Goal: Information Seeking & Learning: Understand process/instructions

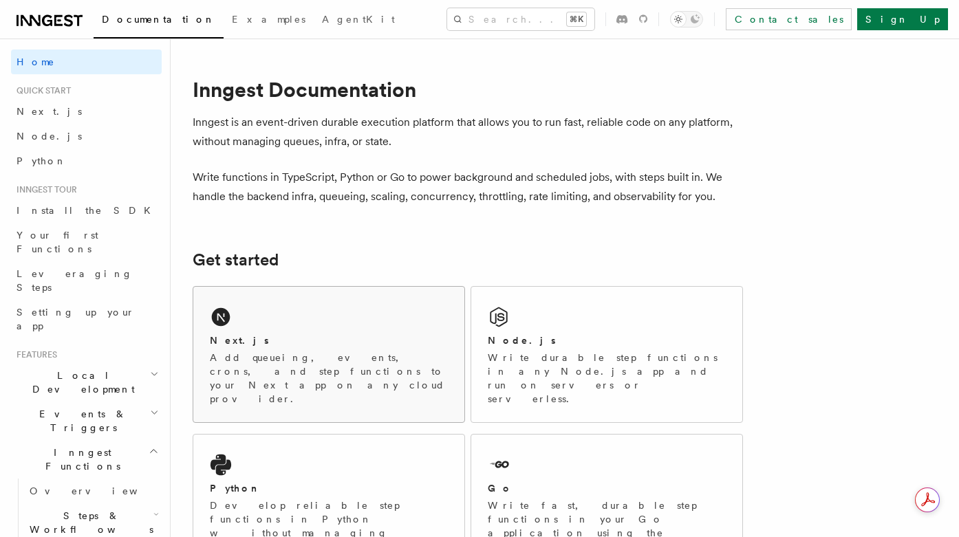
click at [261, 345] on div "Next.js" at bounding box center [329, 340] width 238 height 14
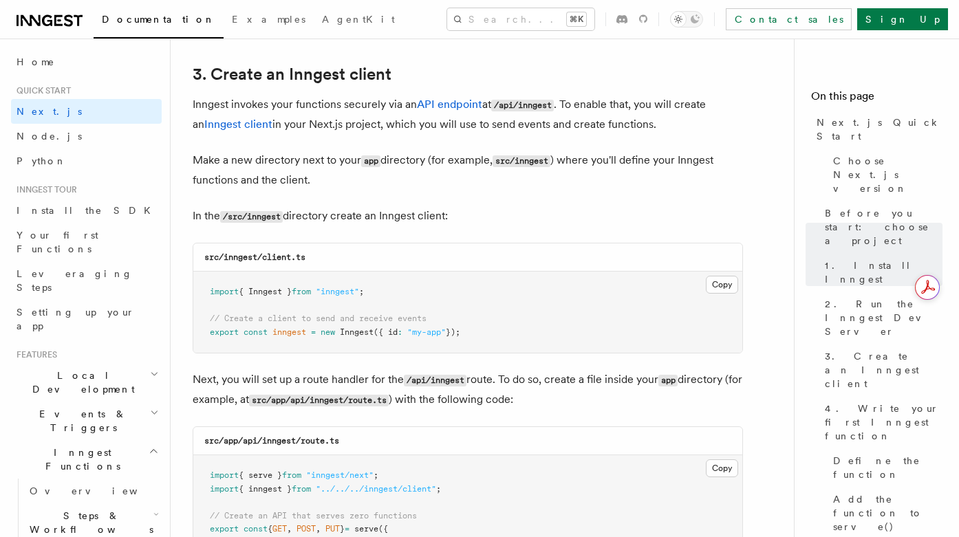
scroll to position [1623, 0]
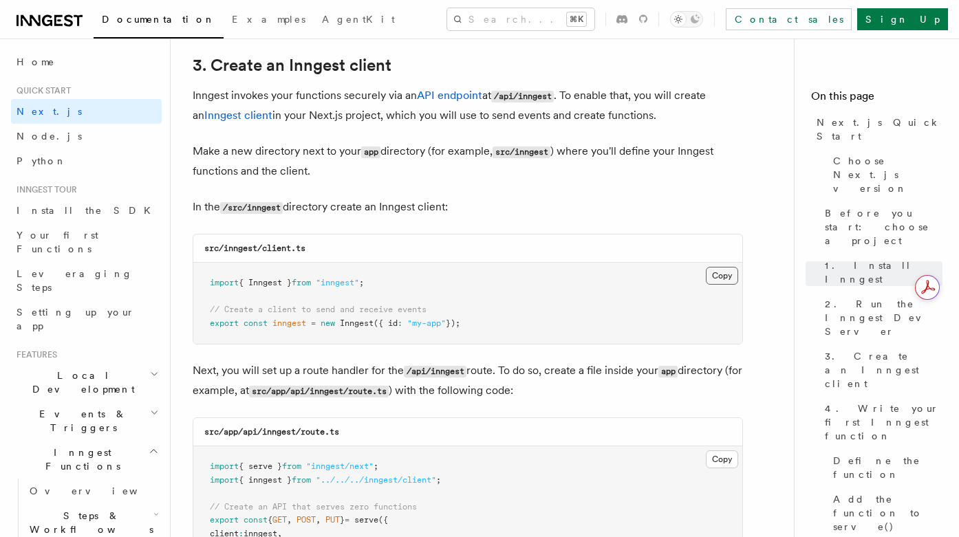
click at [719, 278] on button "Copy Copied" at bounding box center [721, 276] width 32 height 18
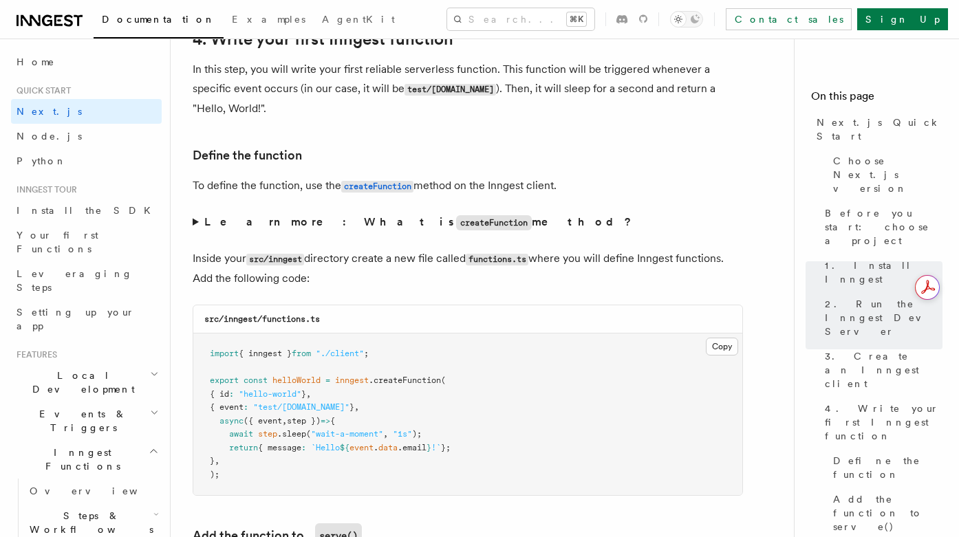
scroll to position [2272, 0]
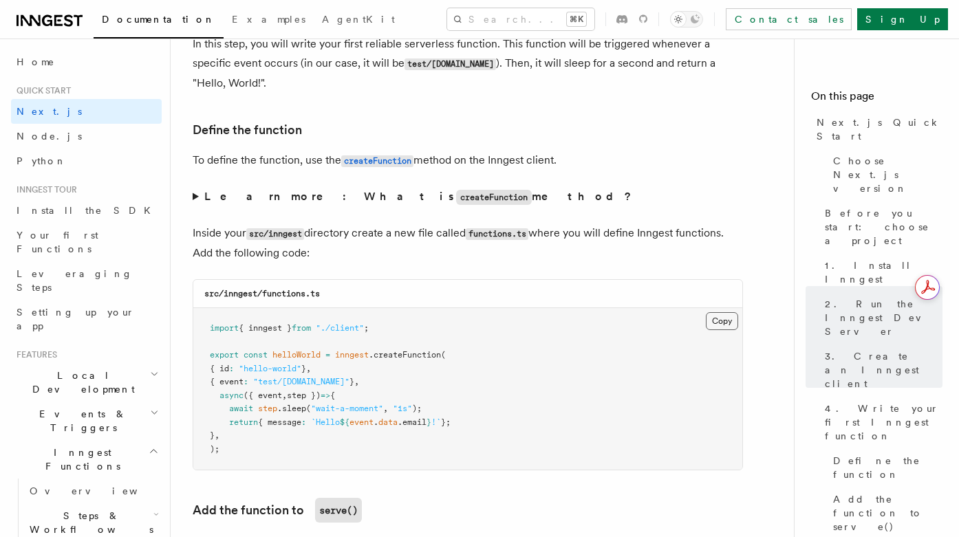
click at [718, 325] on button "Copy Copied" at bounding box center [721, 321] width 32 height 18
click at [726, 328] on button "Copy Copied" at bounding box center [721, 321] width 32 height 18
click at [719, 325] on button "Copy Copied" at bounding box center [721, 321] width 32 height 18
